Goal: Information Seeking & Learning: Learn about a topic

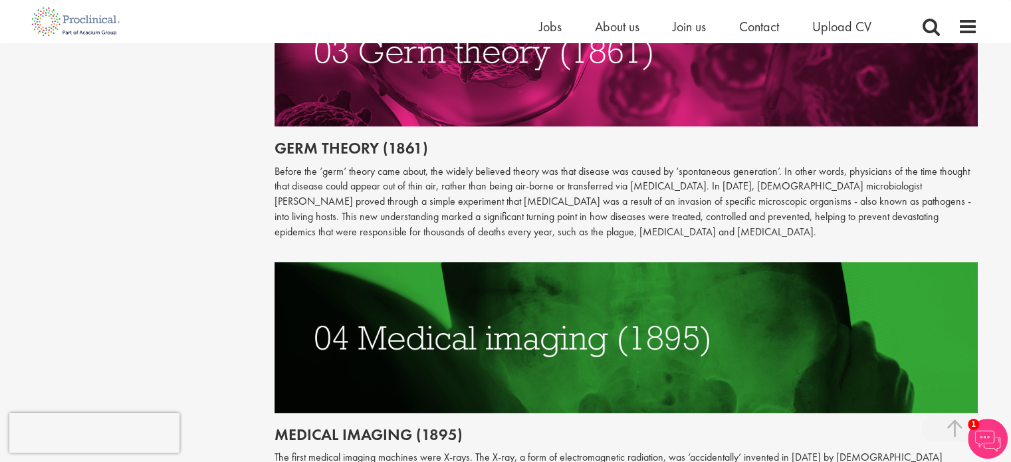
scroll to position [1348, 0]
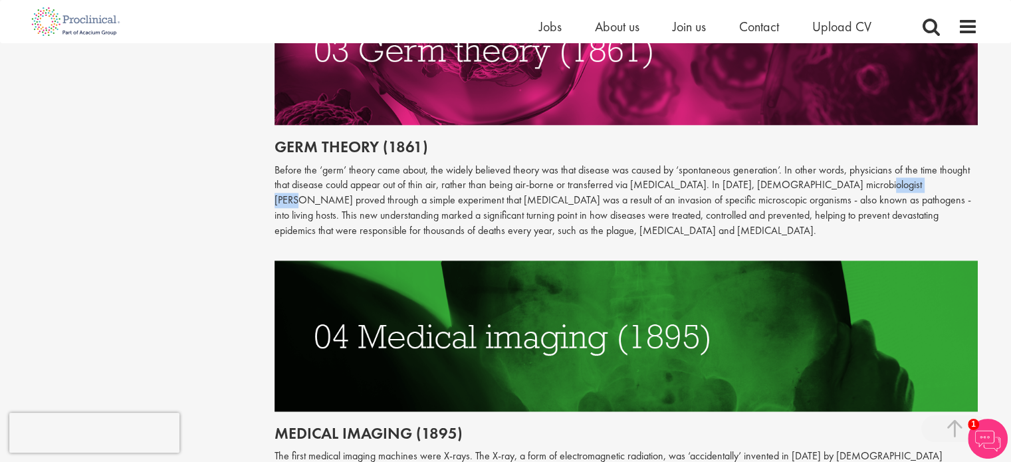
drag, startPoint x: 838, startPoint y: 166, endPoint x: 892, endPoint y: 170, distance: 53.3
click at [892, 170] on p "Before the ‘germ’ theory came about, the widely believed theory was that diseas…" at bounding box center [626, 201] width 703 height 76
copy p "[PERSON_NAME]"
click at [512, 215] on p "Before the ‘germ’ theory came about, the widely believed theory was that diseas…" at bounding box center [626, 201] width 703 height 76
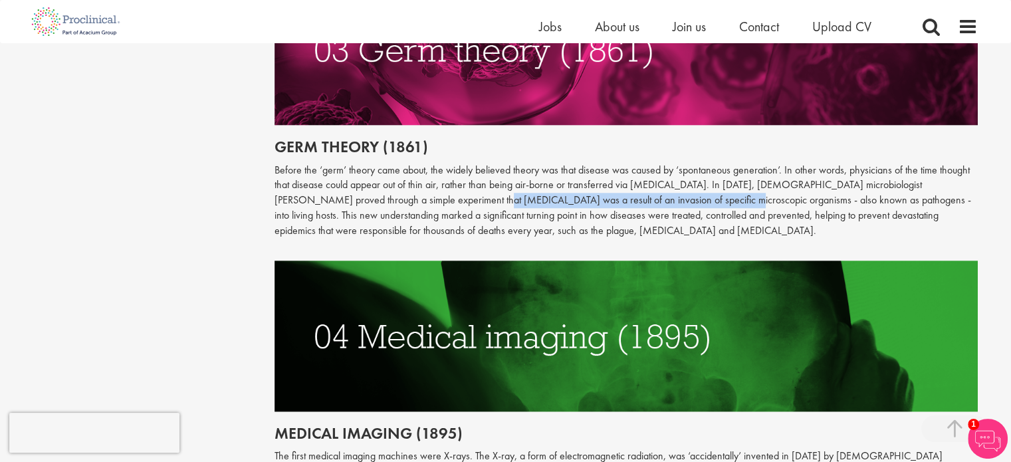
drag, startPoint x: 388, startPoint y: 187, endPoint x: 618, endPoint y: 188, distance: 230.1
click at [618, 188] on p "Before the ‘germ’ theory came about, the widely believed theory was that diseas…" at bounding box center [626, 201] width 703 height 76
click at [310, 191] on p "Before the ‘germ’ theory came about, the widely believed theory was that diseas…" at bounding box center [626, 201] width 703 height 76
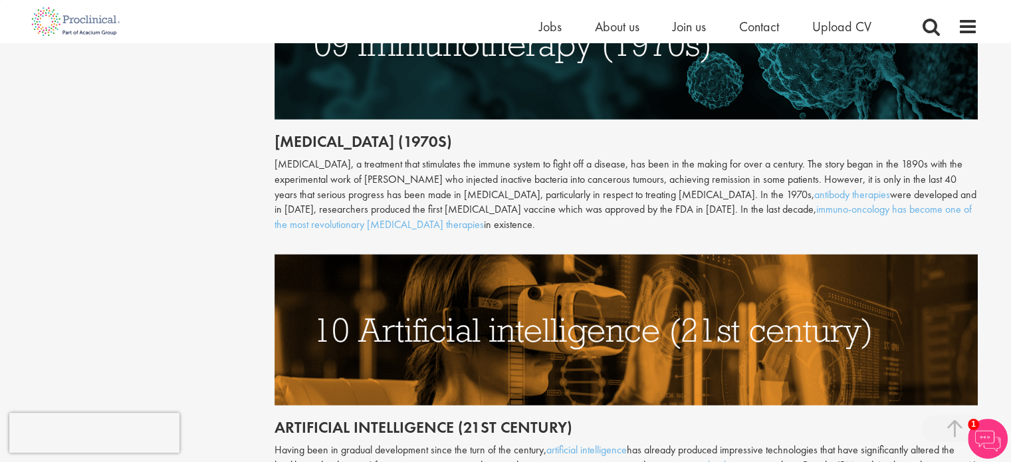
scroll to position [3198, 0]
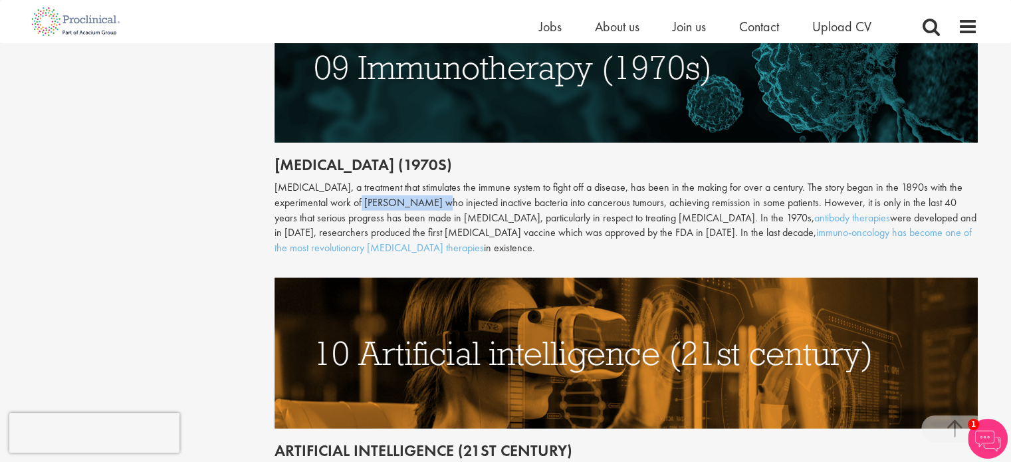
drag, startPoint x: 366, startPoint y: 170, endPoint x: 432, endPoint y: 171, distance: 66.5
click at [432, 180] on div "[MEDICAL_DATA], a treatment that stimulates the immune system to fight off a di…" at bounding box center [626, 218] width 703 height 76
copy div "[PERSON_NAME]"
click at [487, 180] on div "[MEDICAL_DATA], a treatment that stimulates the immune system to fight off a di…" at bounding box center [626, 218] width 703 height 76
click at [710, 180] on div "[MEDICAL_DATA], a treatment that stimulates the immune system to fight off a di…" at bounding box center [626, 218] width 703 height 76
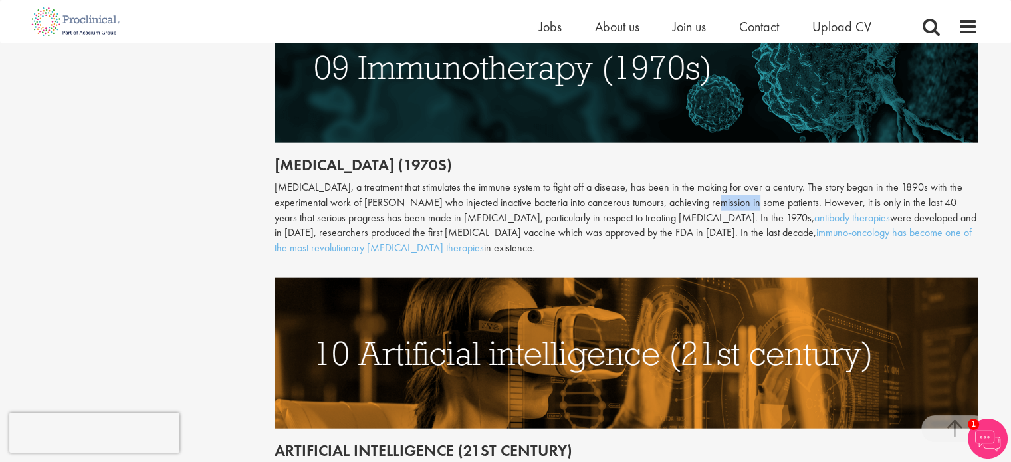
click at [710, 180] on div "[MEDICAL_DATA], a treatment that stimulates the immune system to fight off a di…" at bounding box center [626, 218] width 703 height 76
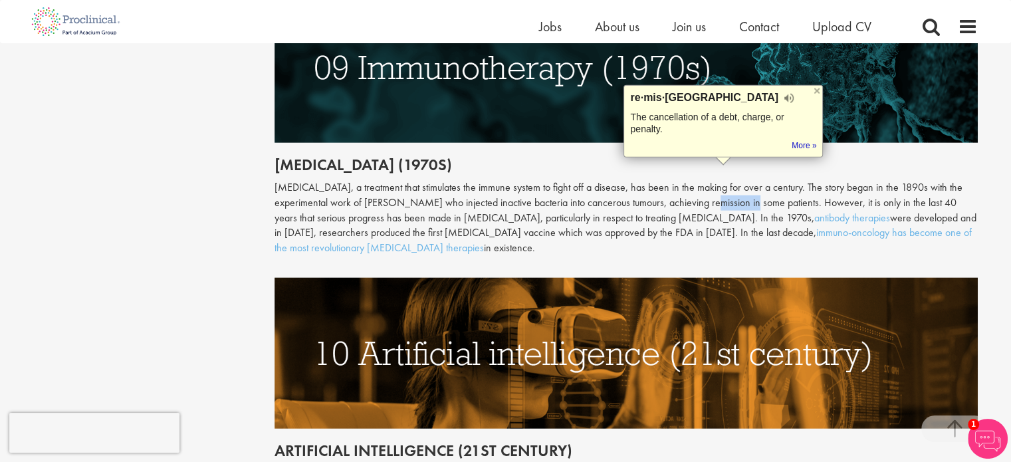
click at [819, 81] on img at bounding box center [626, 67] width 703 height 151
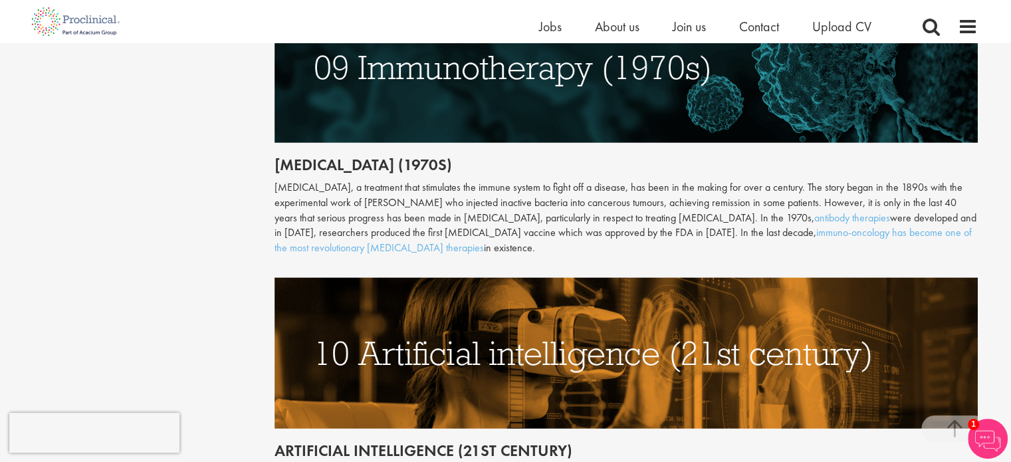
click at [454, 186] on div "[MEDICAL_DATA], a treatment that stimulates the immune system to fight off a di…" at bounding box center [626, 218] width 703 height 76
drag, startPoint x: 657, startPoint y: 170, endPoint x: 617, endPoint y: 175, distance: 40.2
click at [617, 180] on div "[MEDICAL_DATA], a treatment that stimulates the immune system to fight off a di…" at bounding box center [626, 218] width 703 height 76
